Goal: Obtain resource: Download file/media

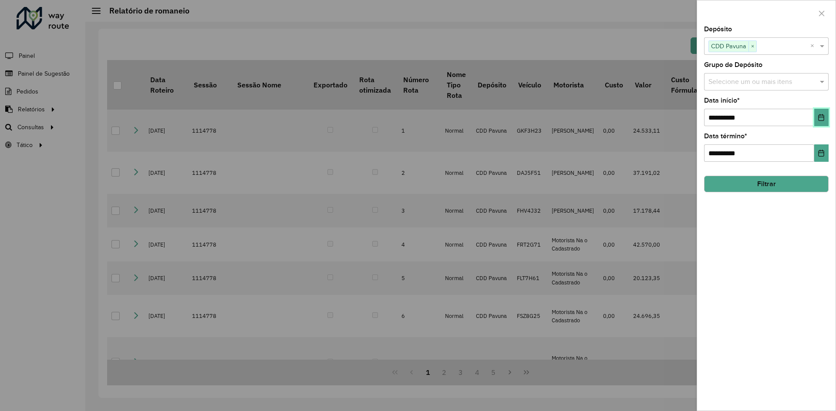
click at [819, 118] on icon "Choose Date" at bounding box center [820, 117] width 7 height 7
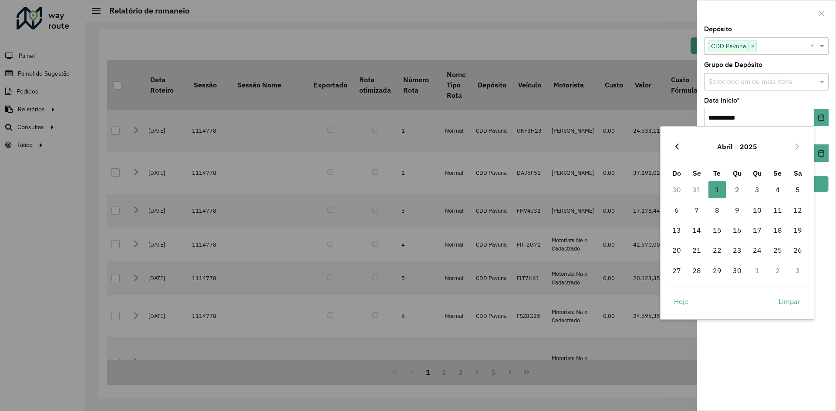
click at [680, 148] on button "Previous Month" at bounding box center [677, 147] width 14 height 14
click at [796, 190] on span "1" at bounding box center [797, 189] width 17 height 17
type input "**********"
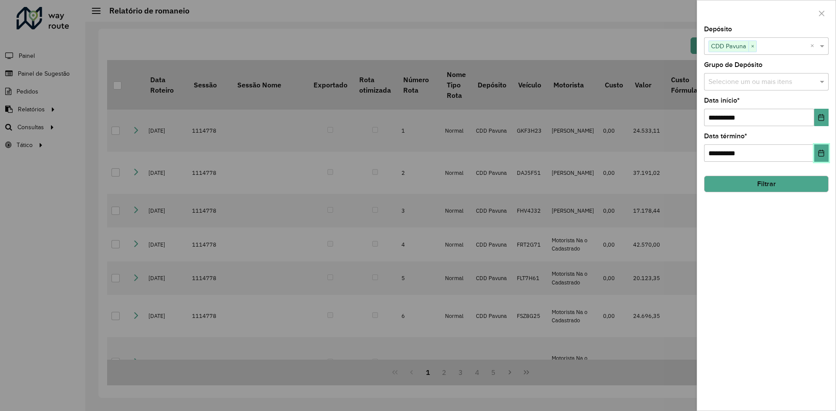
click at [820, 153] on icon "Choose Date" at bounding box center [821, 153] width 6 height 7
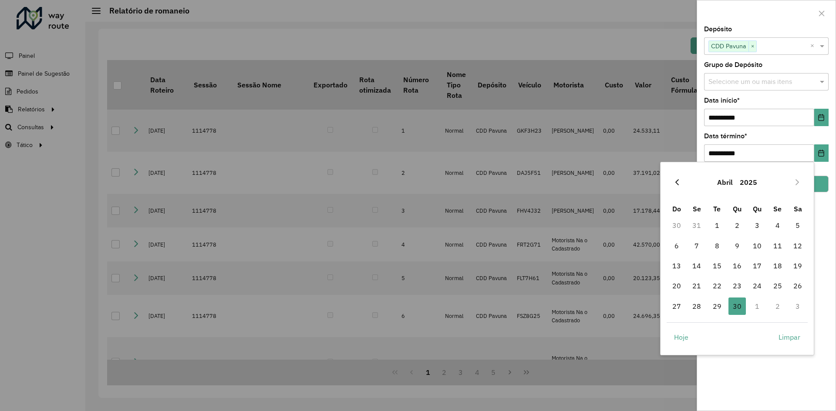
click at [676, 182] on icon "Previous Month" at bounding box center [676, 182] width 3 height 6
click at [692, 326] on span "31" at bounding box center [696, 326] width 17 height 17
type input "**********"
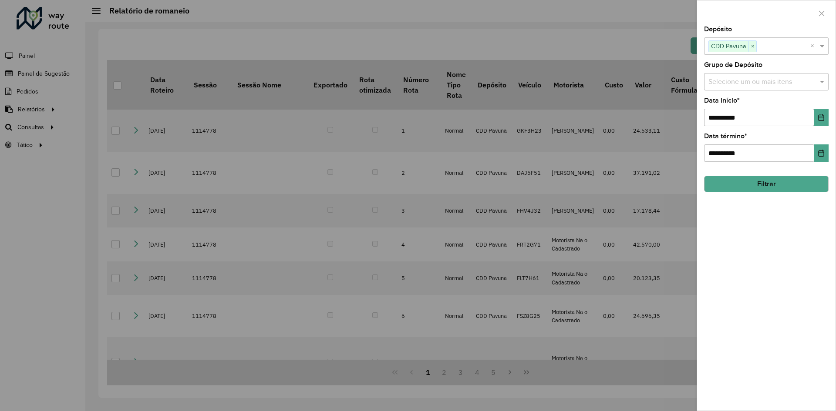
click at [783, 238] on div "**********" at bounding box center [766, 218] width 138 height 385
click at [762, 186] on button "Filtrar" at bounding box center [766, 184] width 124 height 17
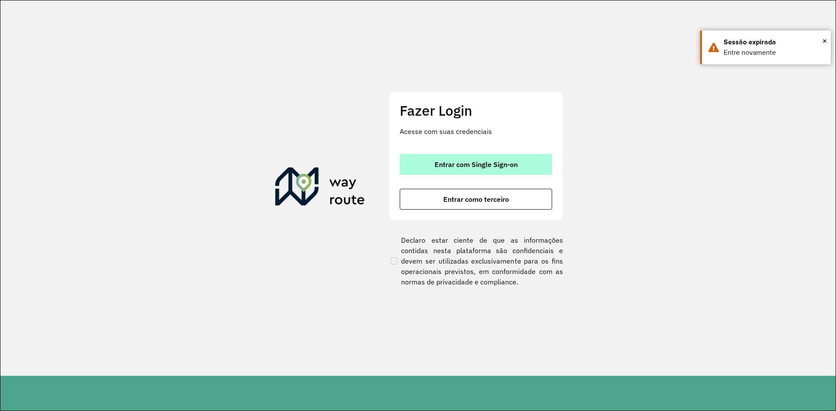
click at [496, 165] on span "Entrar com Single Sign-on" at bounding box center [475, 164] width 83 height 7
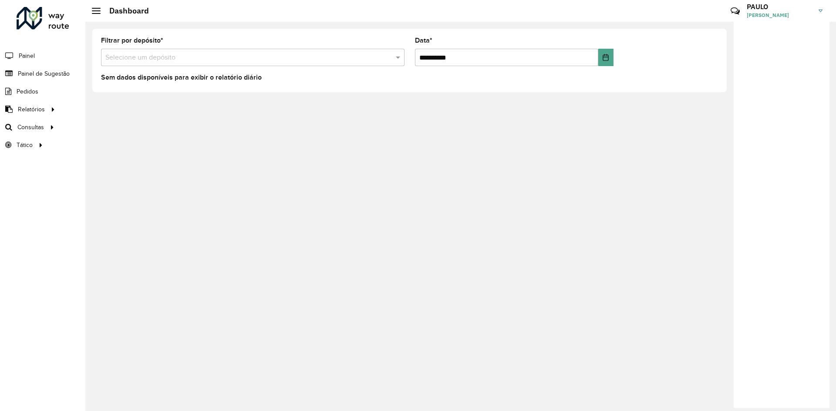
click at [391, 53] on div at bounding box center [252, 57] width 303 height 11
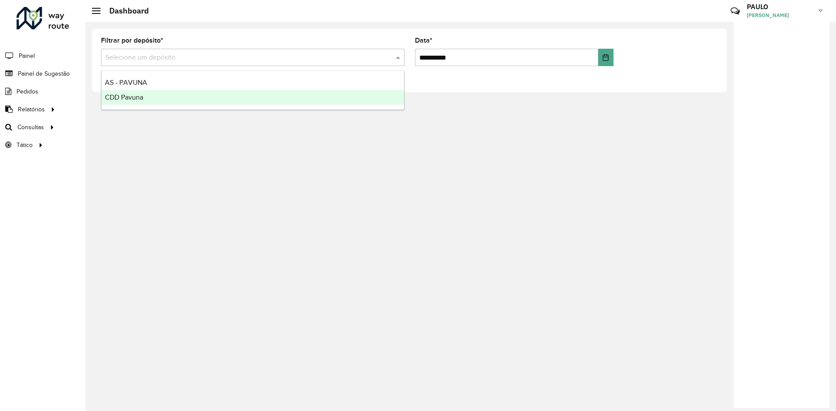
click at [122, 97] on span "CDD Pavuna" at bounding box center [124, 97] width 38 height 7
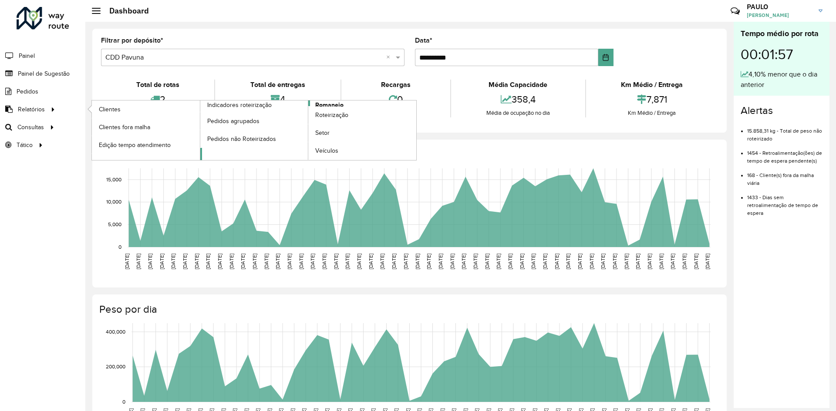
click at [326, 104] on span "Romaneio" at bounding box center [329, 105] width 28 height 9
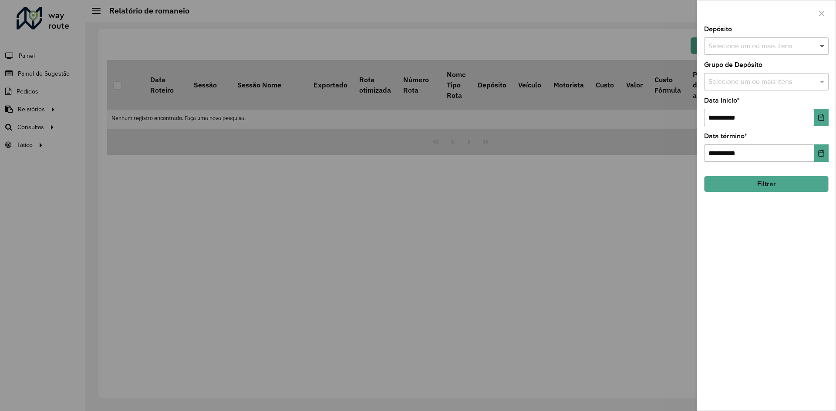
click at [826, 46] on span at bounding box center [822, 46] width 11 height 10
click at [742, 106] on div "CDD Pavuna" at bounding box center [766, 104] width 124 height 15
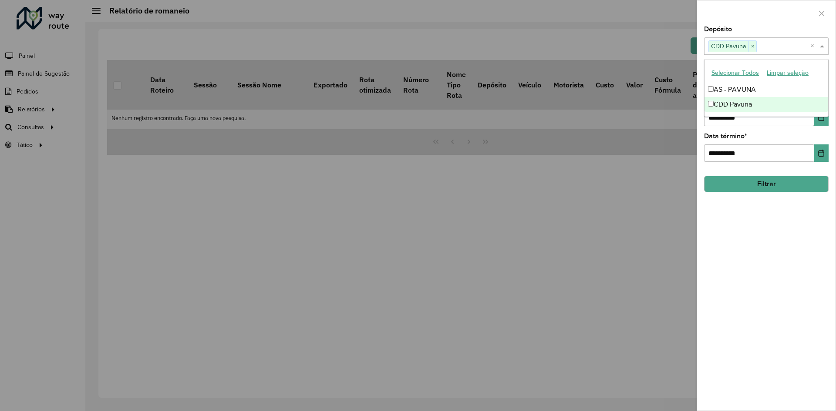
click at [658, 180] on div at bounding box center [418, 205] width 836 height 411
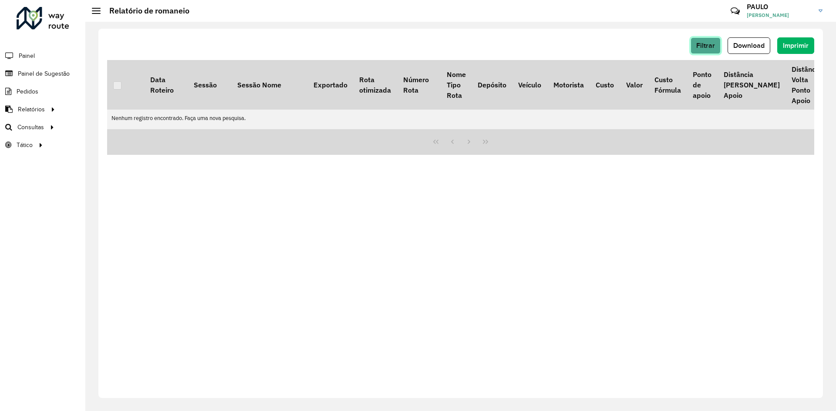
click at [710, 45] on span "Filtrar" at bounding box center [705, 45] width 19 height 7
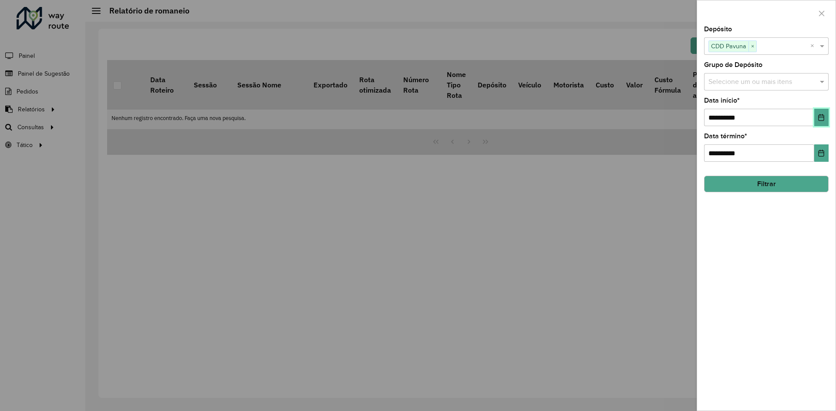
click at [823, 120] on icon "Choose Date" at bounding box center [820, 117] width 7 height 7
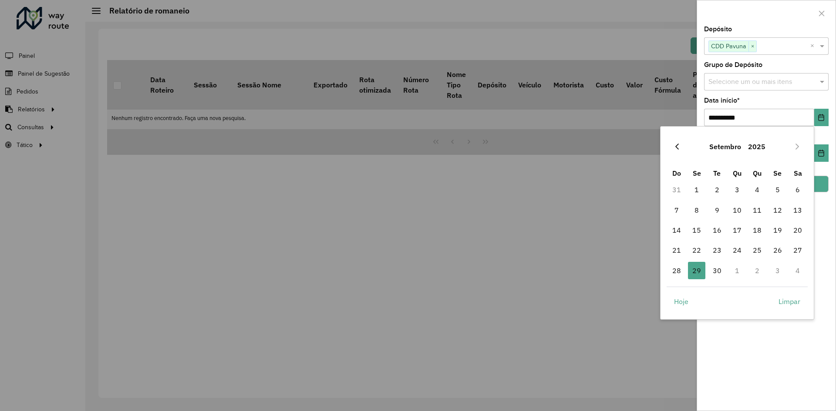
click at [676, 147] on icon "Previous Month" at bounding box center [676, 147] width 3 height 6
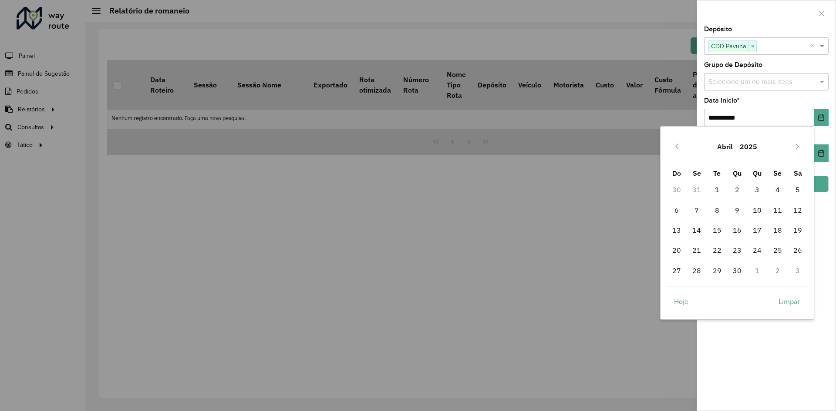
click at [676, 147] on icon "Previous Month" at bounding box center [676, 147] width 3 height 6
click at [798, 191] on span "1" at bounding box center [797, 189] width 17 height 17
type input "**********"
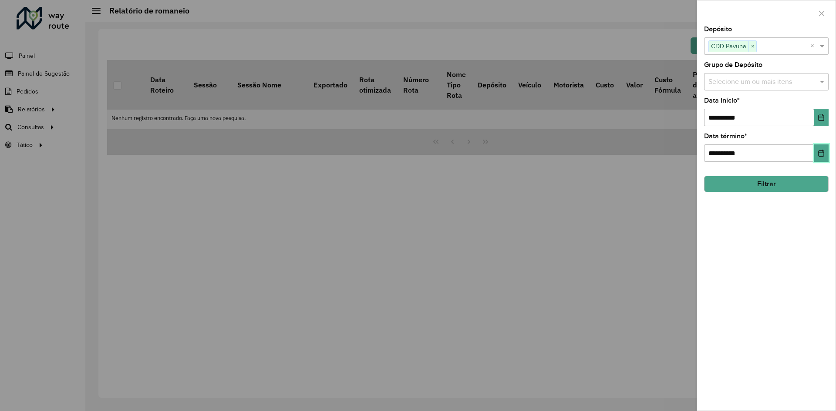
click at [820, 155] on icon "Choose Date" at bounding box center [820, 153] width 7 height 7
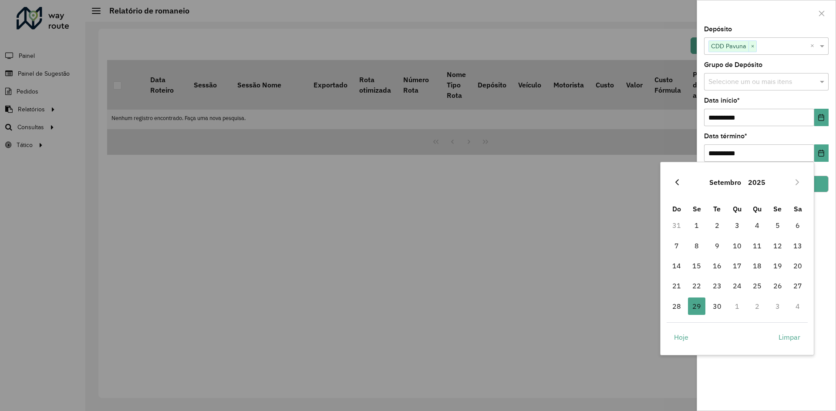
click at [678, 182] on icon "Previous Month" at bounding box center [676, 182] width 7 height 7
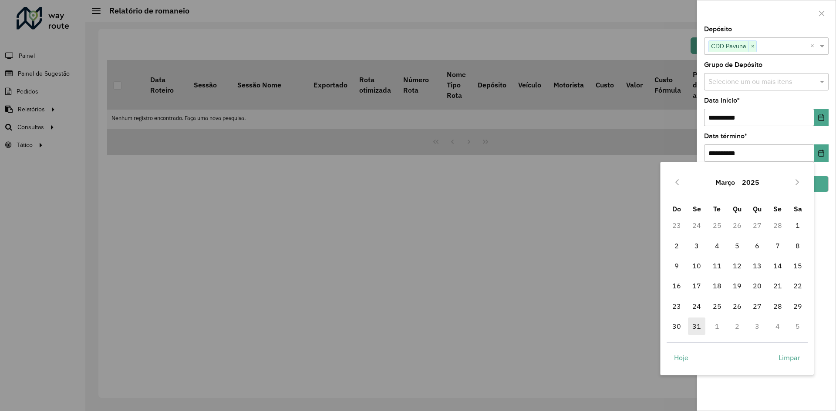
click at [694, 326] on span "31" at bounding box center [696, 326] width 17 height 17
type input "**********"
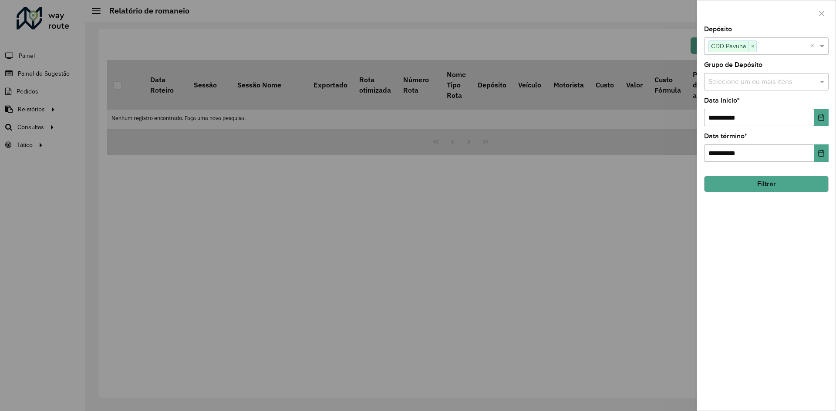
click at [792, 240] on div "**********" at bounding box center [766, 218] width 138 height 385
click at [757, 183] on button "Filtrar" at bounding box center [766, 184] width 124 height 17
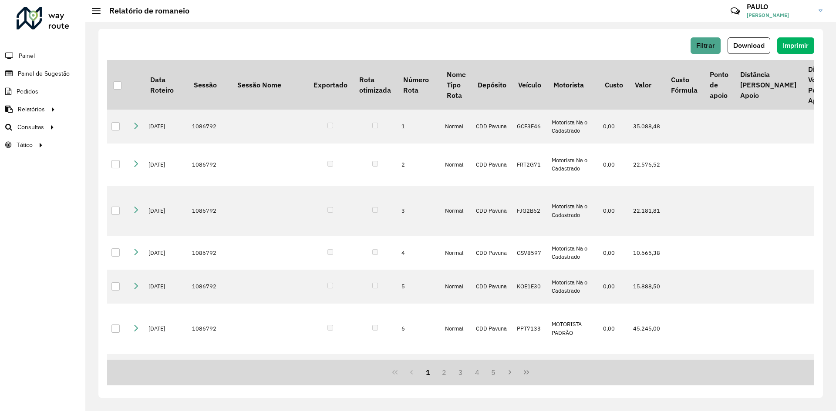
click at [632, 27] on div "Filtrar Download Imprimir Data Roteiro Sessão Sessão Nome Exportado Rota otimiz…" at bounding box center [460, 216] width 750 height 389
click at [747, 43] on span "Download" at bounding box center [748, 45] width 31 height 7
click at [638, 39] on div "Filtrar Download Imprimir" at bounding box center [460, 45] width 707 height 17
click at [742, 49] on button "Download" at bounding box center [748, 45] width 43 height 17
click at [692, 42] on button "Filtrar" at bounding box center [705, 45] width 30 height 17
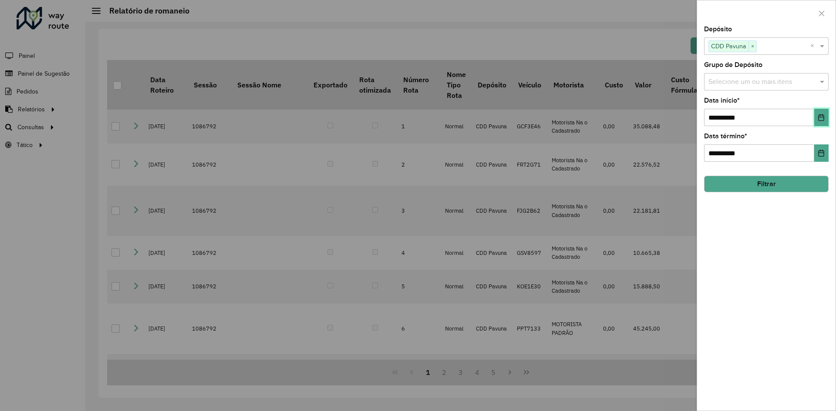
click at [824, 121] on icon "Choose Date" at bounding box center [820, 117] width 7 height 7
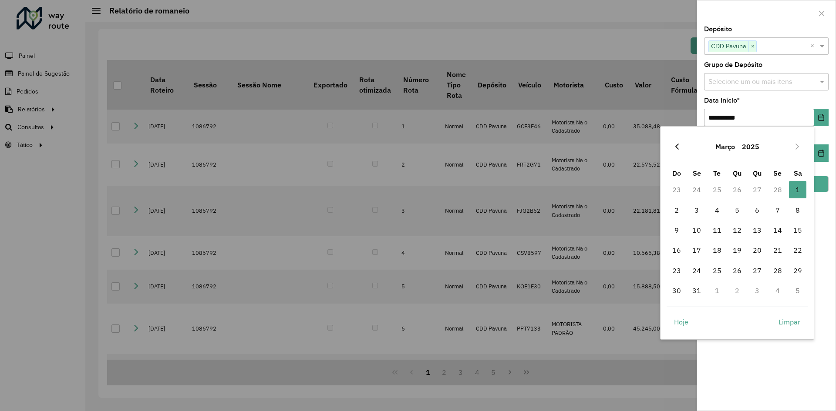
click at [679, 148] on icon "Previous Month" at bounding box center [676, 146] width 7 height 7
click at [797, 188] on span "1" at bounding box center [797, 189] width 17 height 17
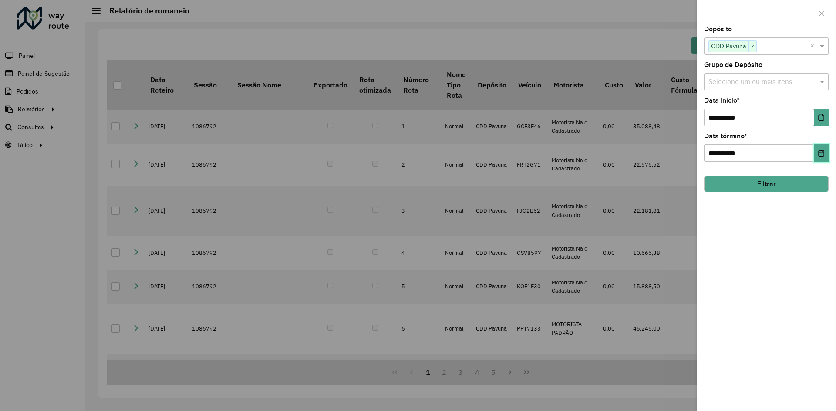
click at [823, 155] on icon "Choose Date" at bounding box center [820, 153] width 7 height 7
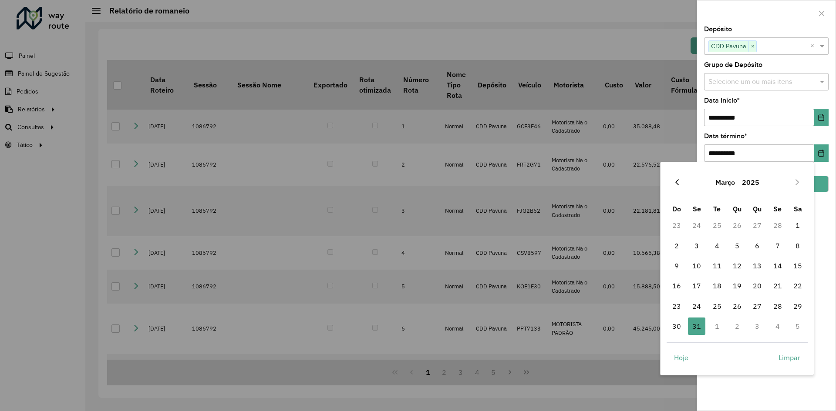
click at [677, 181] on icon "Previous Month" at bounding box center [676, 182] width 7 height 7
click at [776, 306] on span "28" at bounding box center [777, 306] width 17 height 17
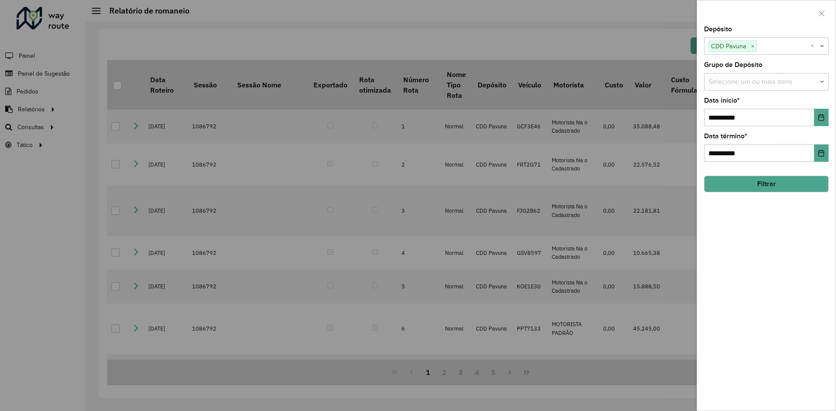
click at [757, 191] on button "Filtrar" at bounding box center [766, 184] width 124 height 17
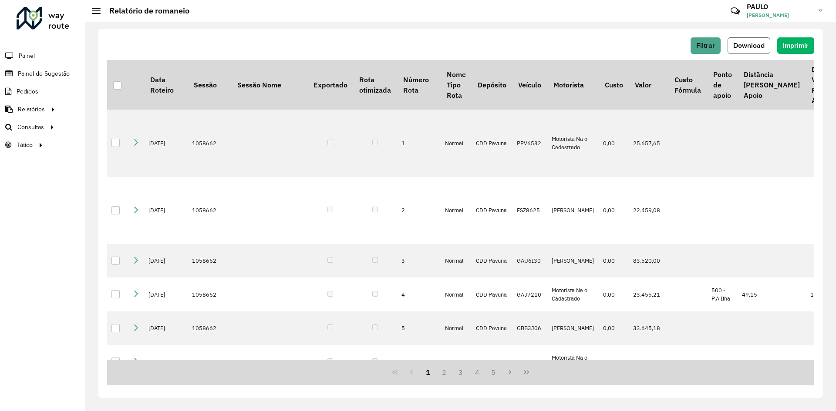
click at [742, 45] on span "Download" at bounding box center [748, 45] width 31 height 7
